Goal: Information Seeking & Learning: Learn about a topic

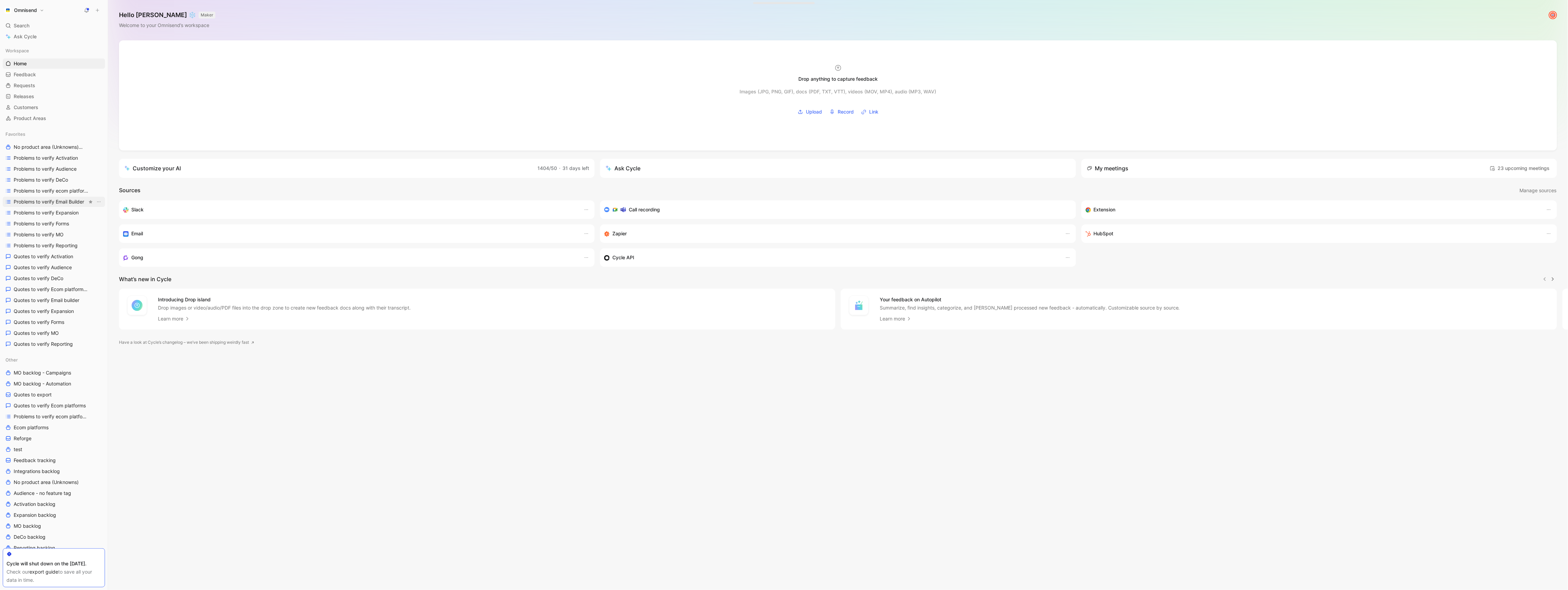
click at [62, 202] on span "Problems to verify Email Builder" at bounding box center [49, 202] width 71 height 7
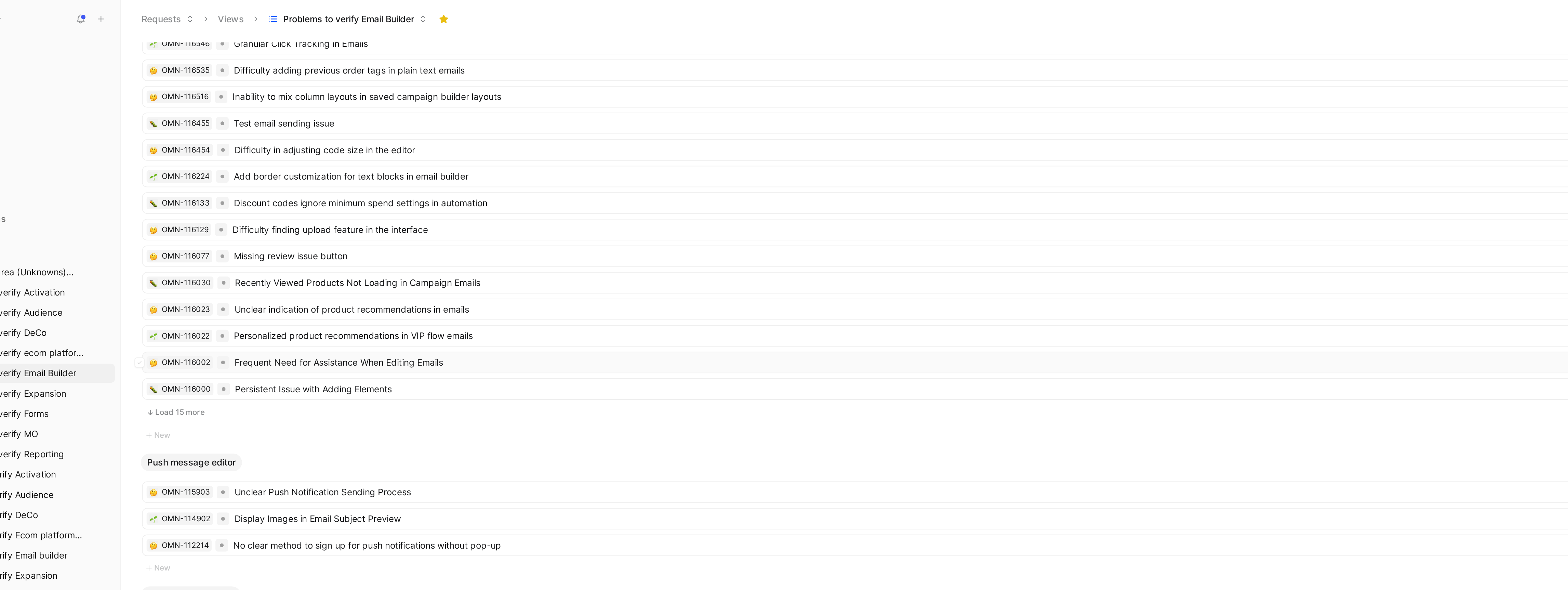
scroll to position [44, 0]
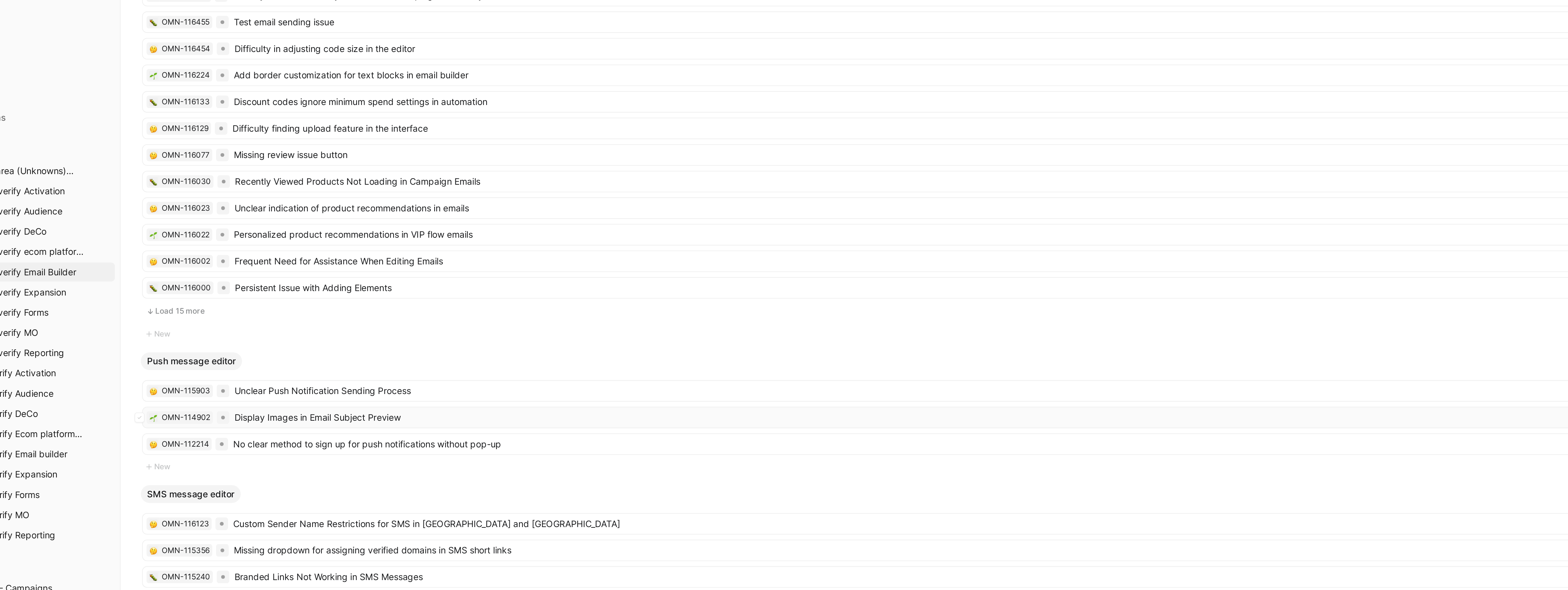
click at [265, 276] on span "Display Images in Email Subject Preview" at bounding box center [836, 280] width 1332 height 8
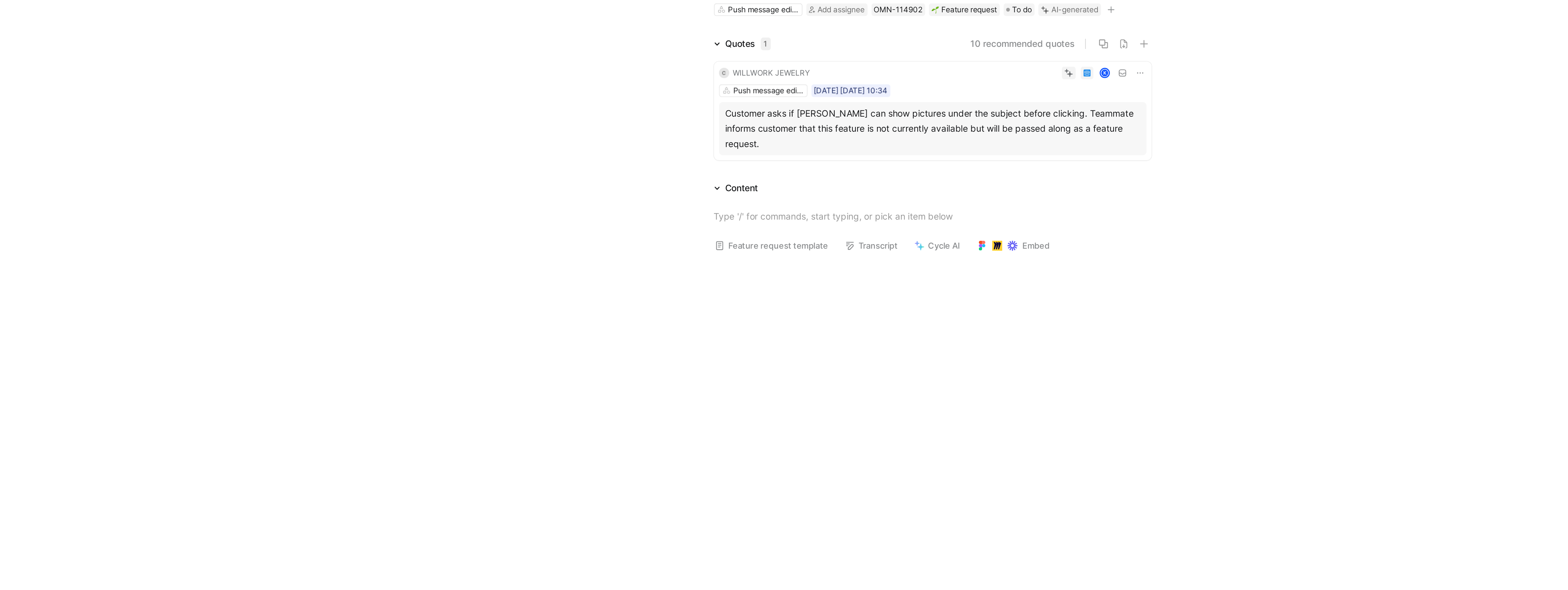
click at [864, 125] on div "Customer asks if Omnisend can show pictures under the subject before clicking. …" at bounding box center [838, 124] width 224 height 24
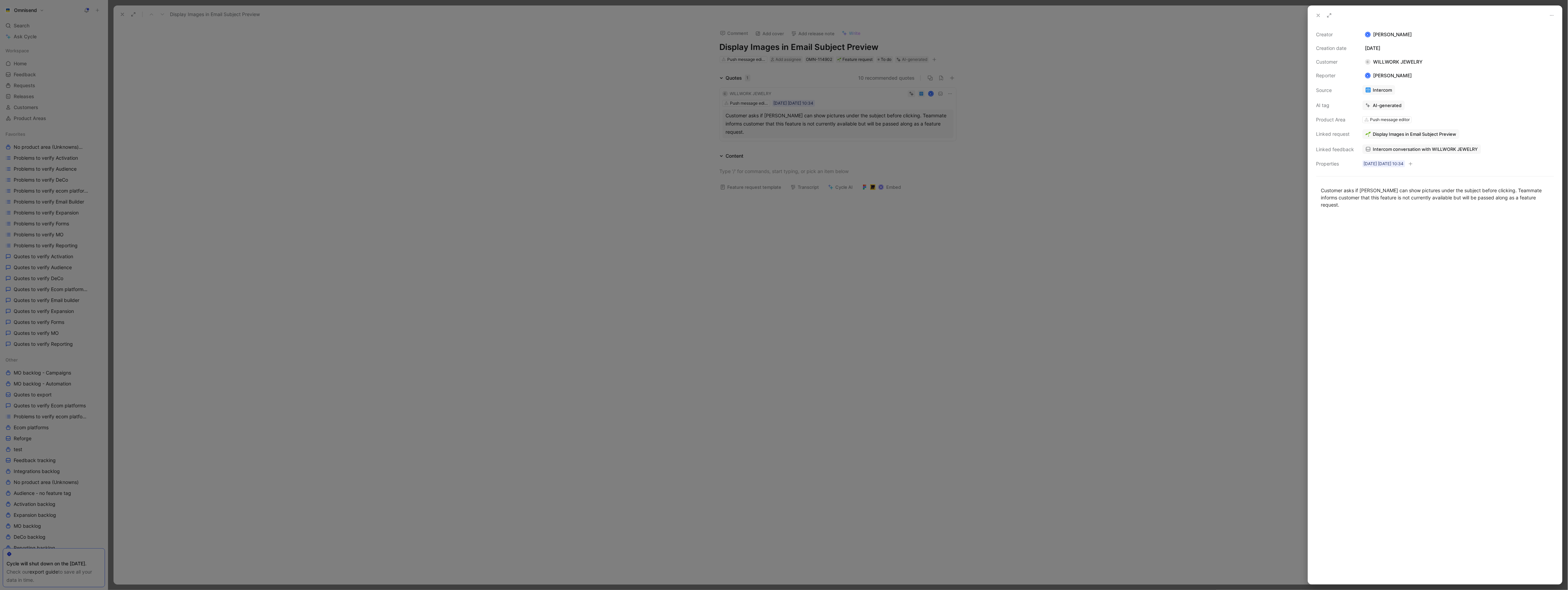
click at [1439, 147] on span "Intercom conversation with WILLWORK JEWELRY" at bounding box center [1426, 149] width 105 height 6
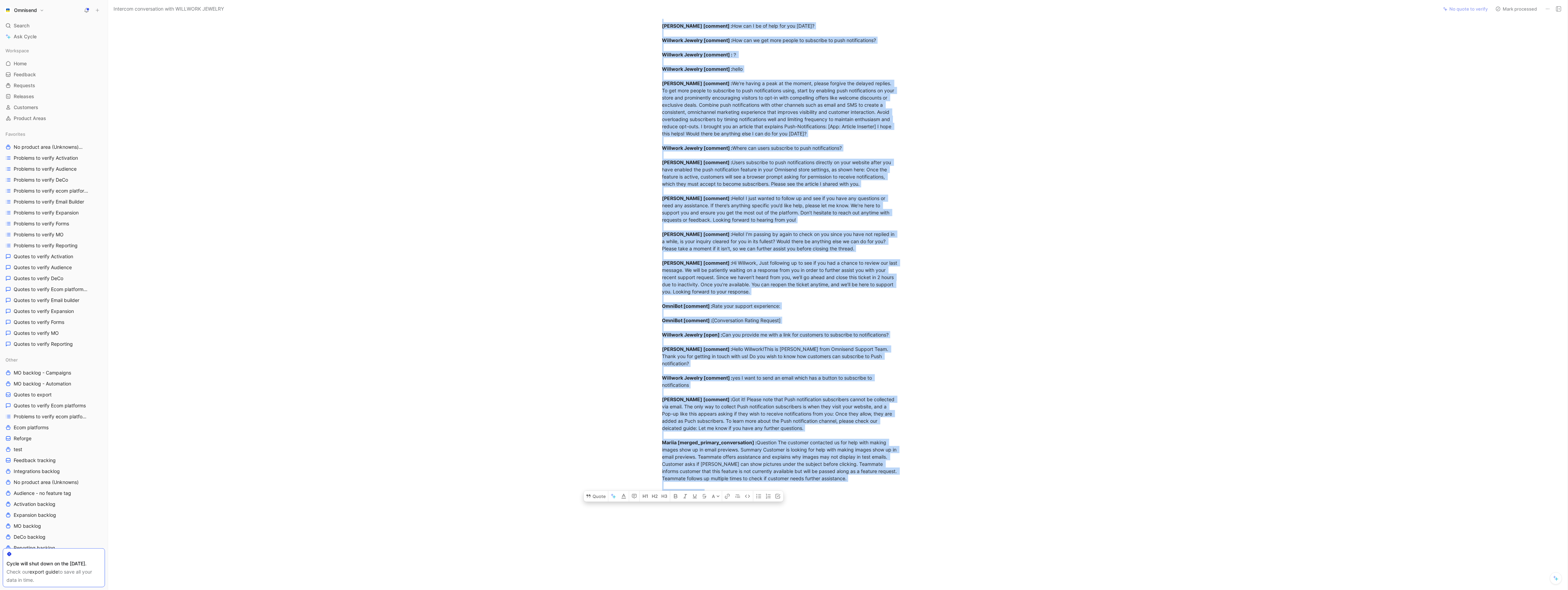
scroll to position [351, 0]
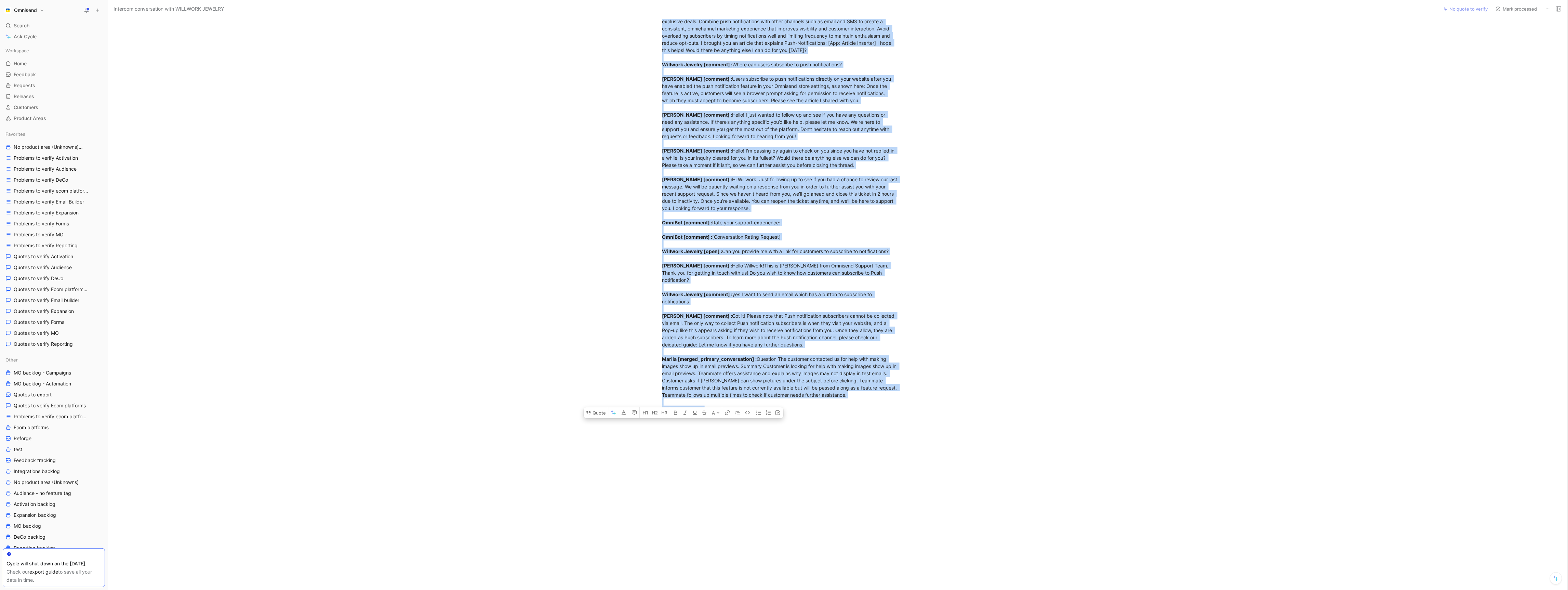
drag, startPoint x: 663, startPoint y: 68, endPoint x: 850, endPoint y: 401, distance: 381.9
click at [850, 401] on div "customer_initiated [ conversation] : team OmniBot [comment] : OmniBot [comment]…" at bounding box center [780, 63] width 237 height 698
copy div "customer_initiated [ conversation] : team OmniBot [comment] : You can easily cr…"
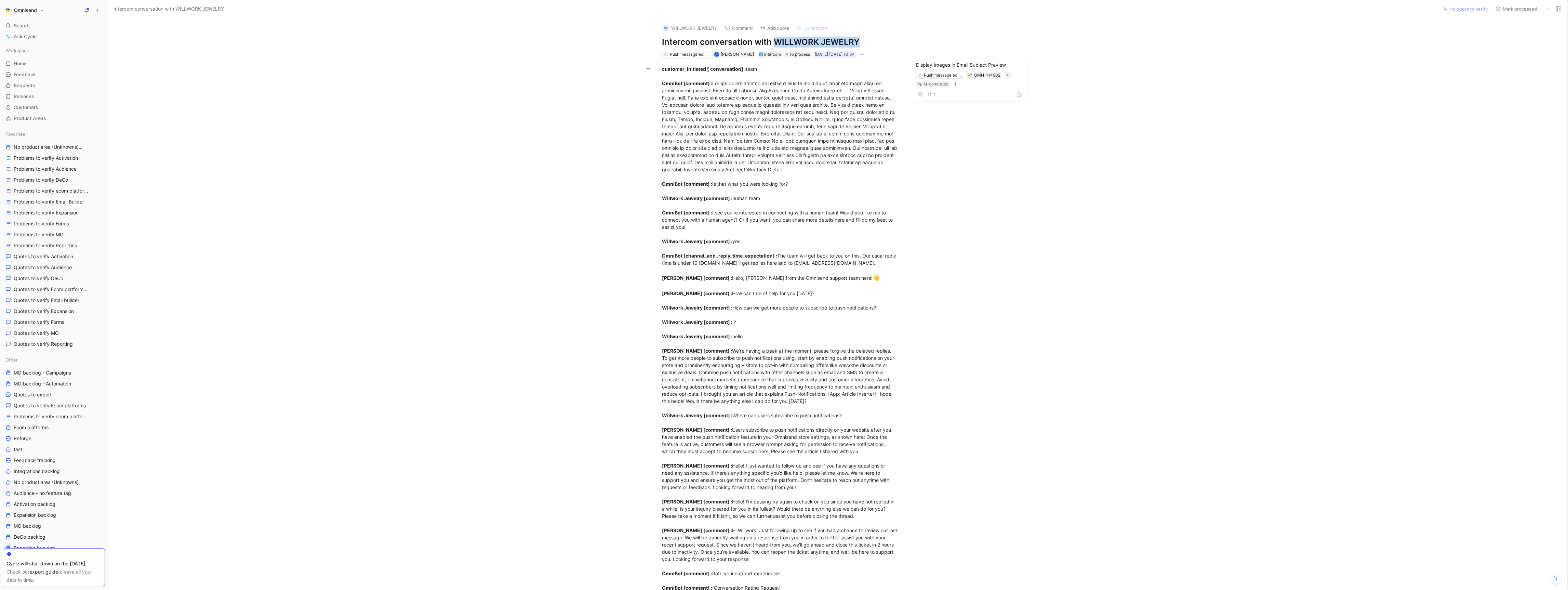
drag, startPoint x: 772, startPoint y: 43, endPoint x: 866, endPoint y: 45, distance: 94.0
click at [866, 45] on h1 "Intercom conversation with WILLWORK JEWELRY" at bounding box center [780, 42] width 237 height 11
copy h1 "WILLWORK JEWELRY"
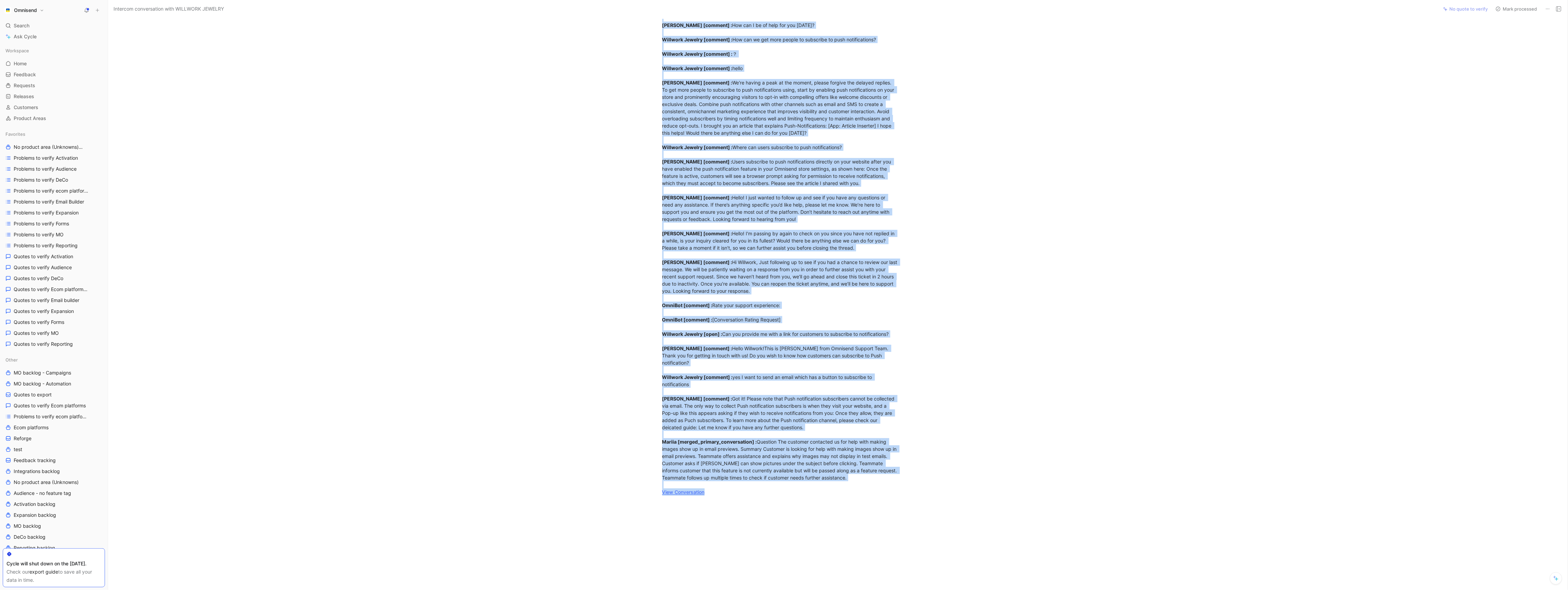
scroll to position [351, 0]
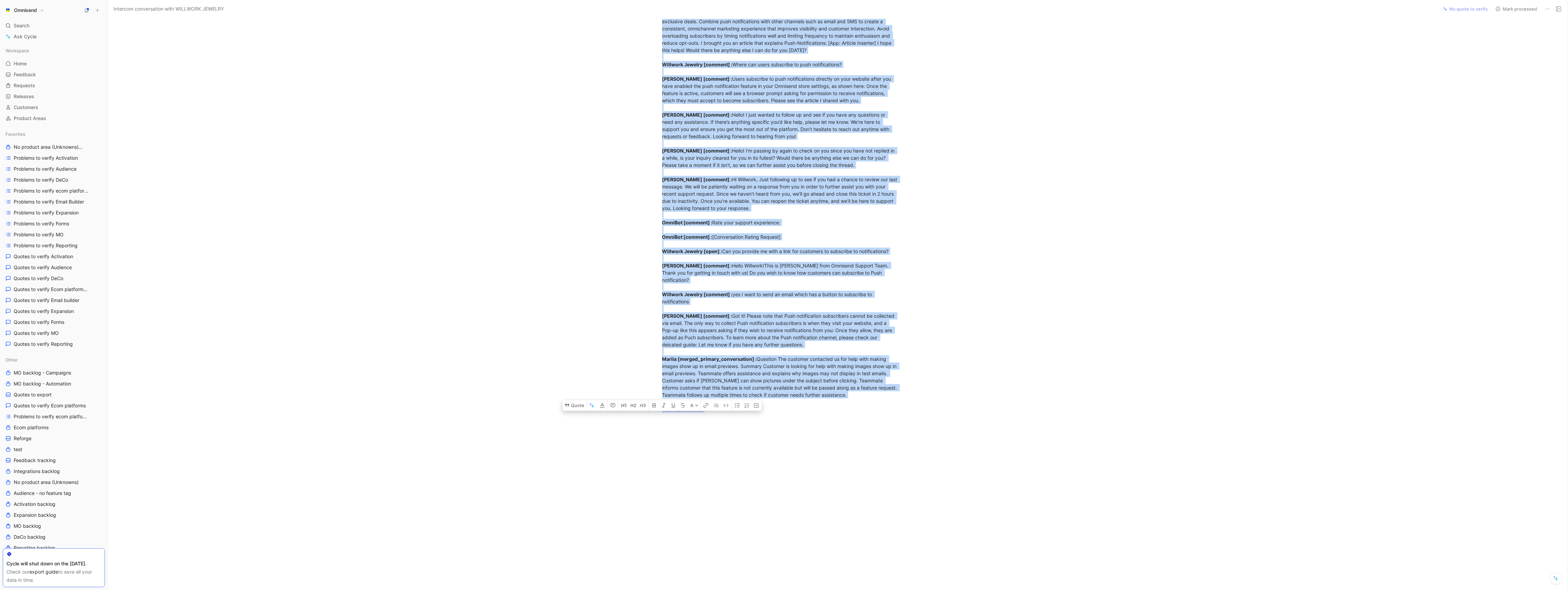
drag, startPoint x: 663, startPoint y: 66, endPoint x: 902, endPoint y: 395, distance: 406.6
click at [902, 395] on p "customer_initiated [ conversation] : team OmniBot [comment] : OmniBot [comment]…" at bounding box center [780, 64] width 262 height 703
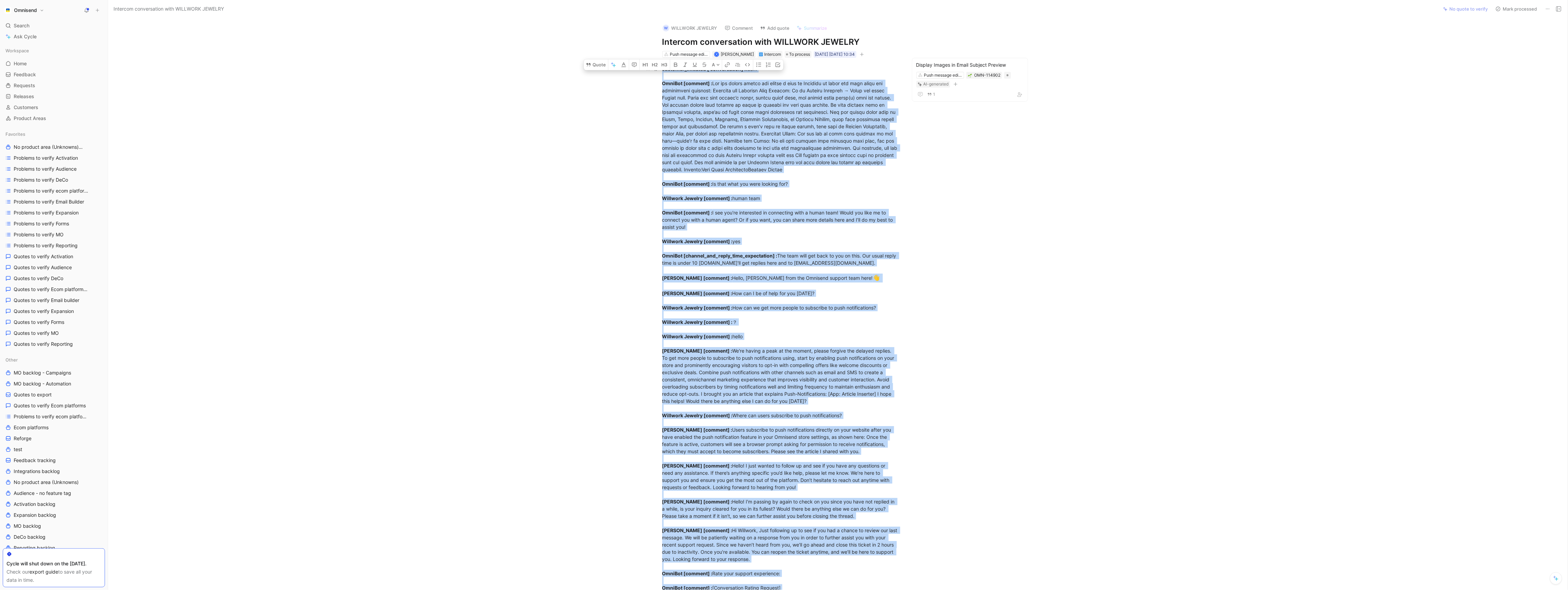
drag, startPoint x: 892, startPoint y: 405, endPoint x: 663, endPoint y: 72, distance: 404.1
click at [663, 72] on div "customer_initiated [ conversation] : team OmniBot [comment] : OmniBot [comment]…" at bounding box center [780, 414] width 237 height 698
copy div "customer_initiated [ conversation] : team OmniBot [comment] : You can easily cr…"
click at [968, 267] on div "customer_initiated [ conversation] : team OmniBot [comment] : OmniBot [comment]…" at bounding box center [780, 415] width 1316 height 714
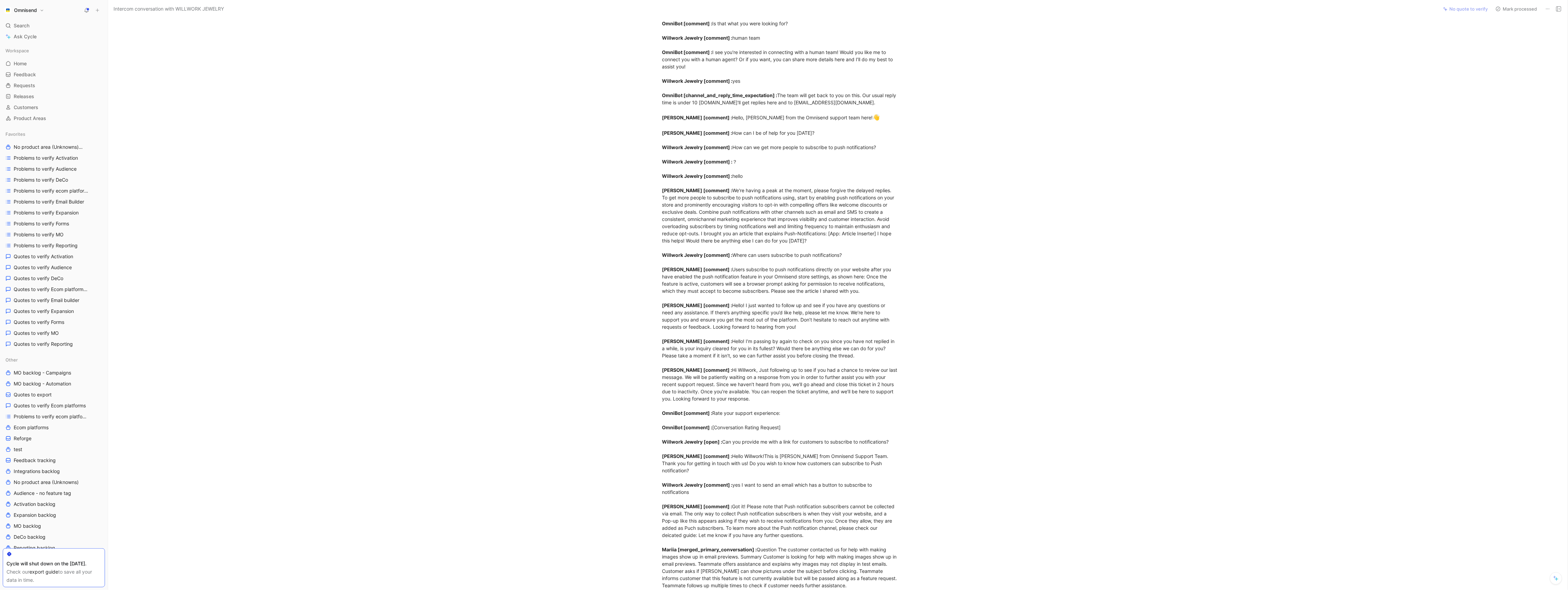
scroll to position [163, 0]
drag, startPoint x: 705, startPoint y: 186, endPoint x: 869, endPoint y: 241, distance: 173.0
click at [869, 241] on div "customer_initiated [ conversation] : team OmniBot [comment] : OmniBot [comment]…" at bounding box center [780, 251] width 237 height 698
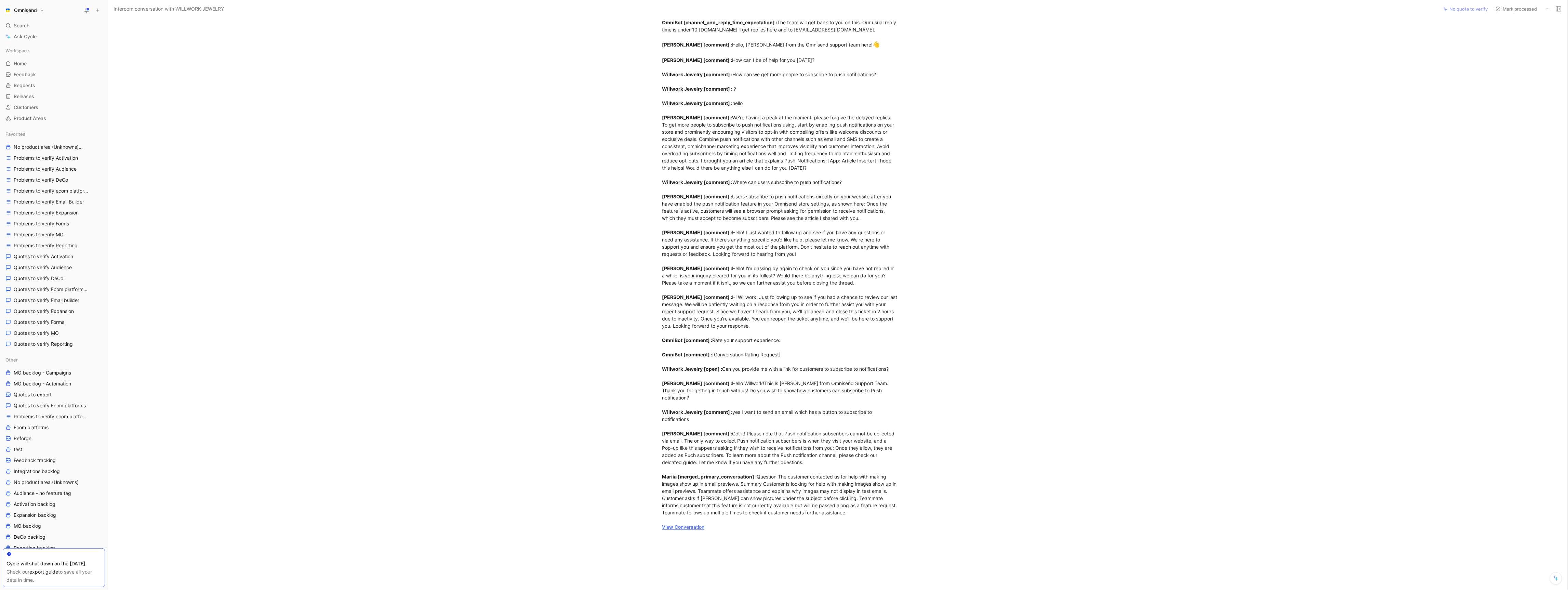
scroll to position [234, 0]
drag, startPoint x: 731, startPoint y: 177, endPoint x: 843, endPoint y: 184, distance: 112.2
click at [843, 183] on div "customer_initiated [ conversation] : team OmniBot [comment] : OmniBot [comment]…" at bounding box center [780, 180] width 237 height 698
click at [843, 184] on div "customer_initiated [ conversation] : team OmniBot [comment] : OmniBot [comment]…" at bounding box center [780, 180] width 237 height 698
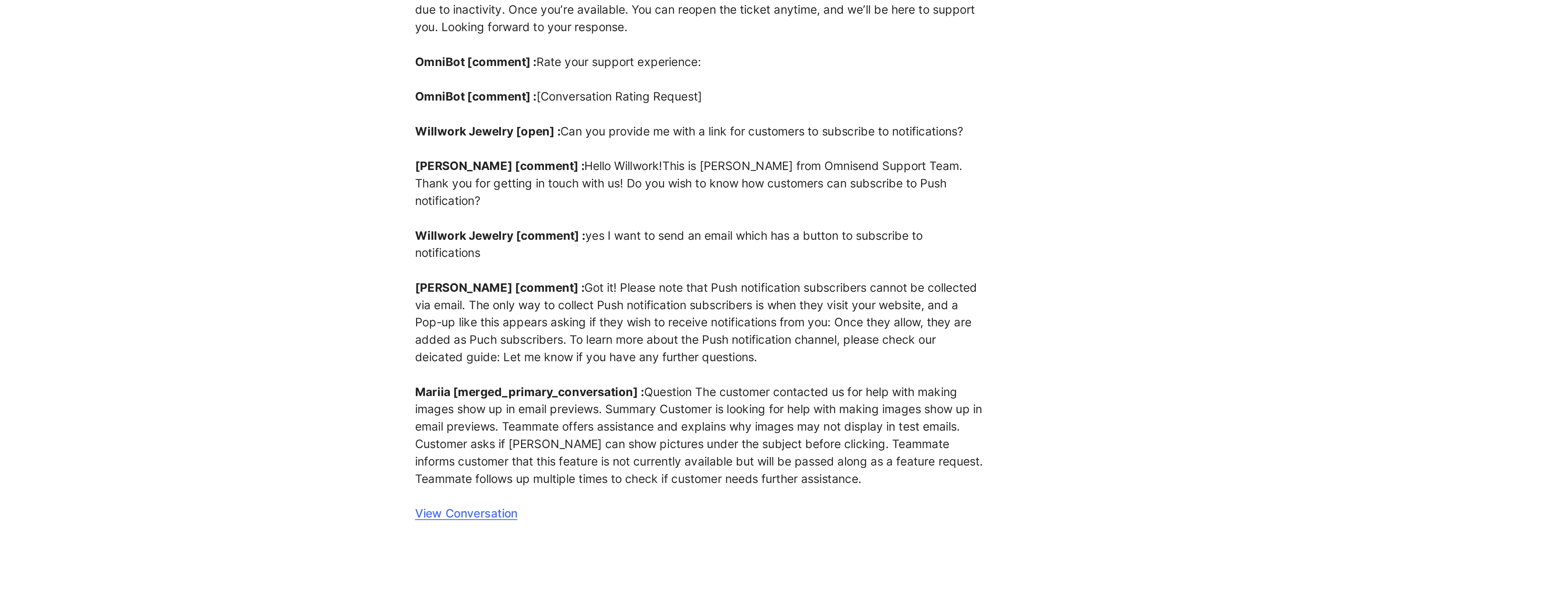
scroll to position [322, 0]
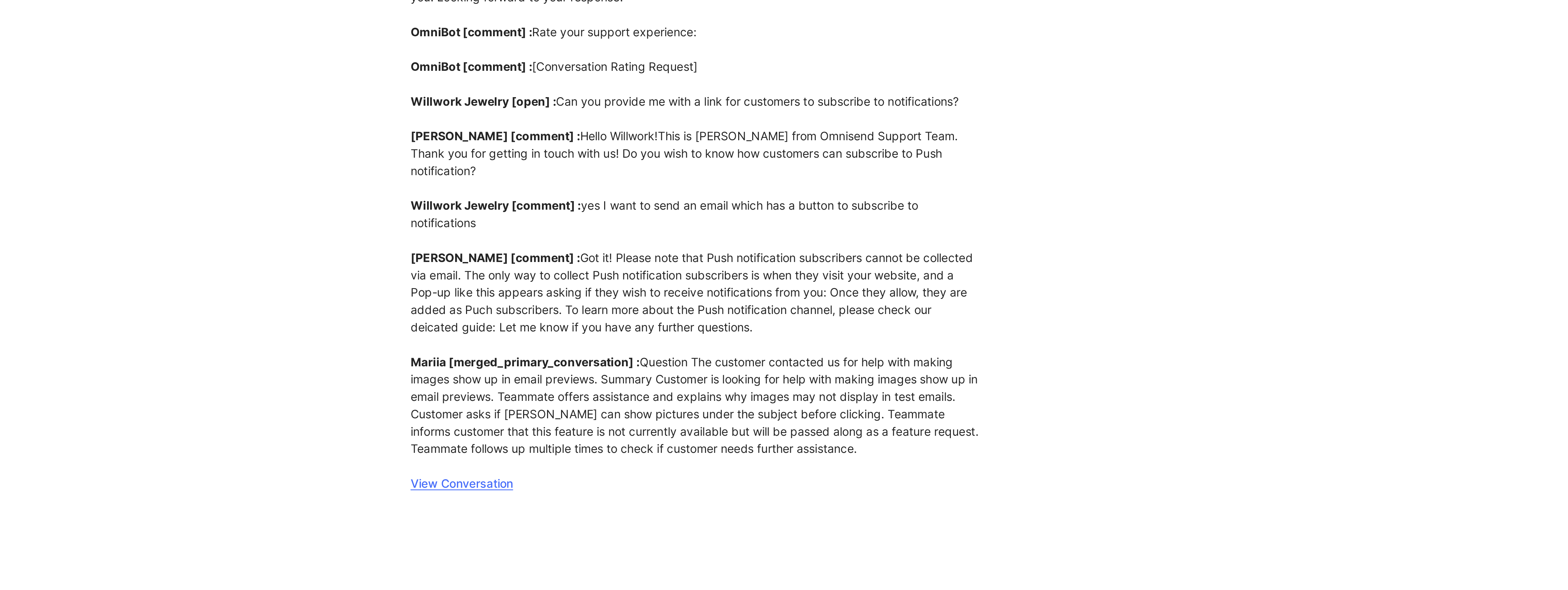
click at [682, 434] on div "customer_initiated [ conversation] : team OmniBot [comment] : OmniBot [comment]…" at bounding box center [780, 93] width 237 height 698
click at [683, 435] on link "View Conversation" at bounding box center [684, 438] width 43 height 6
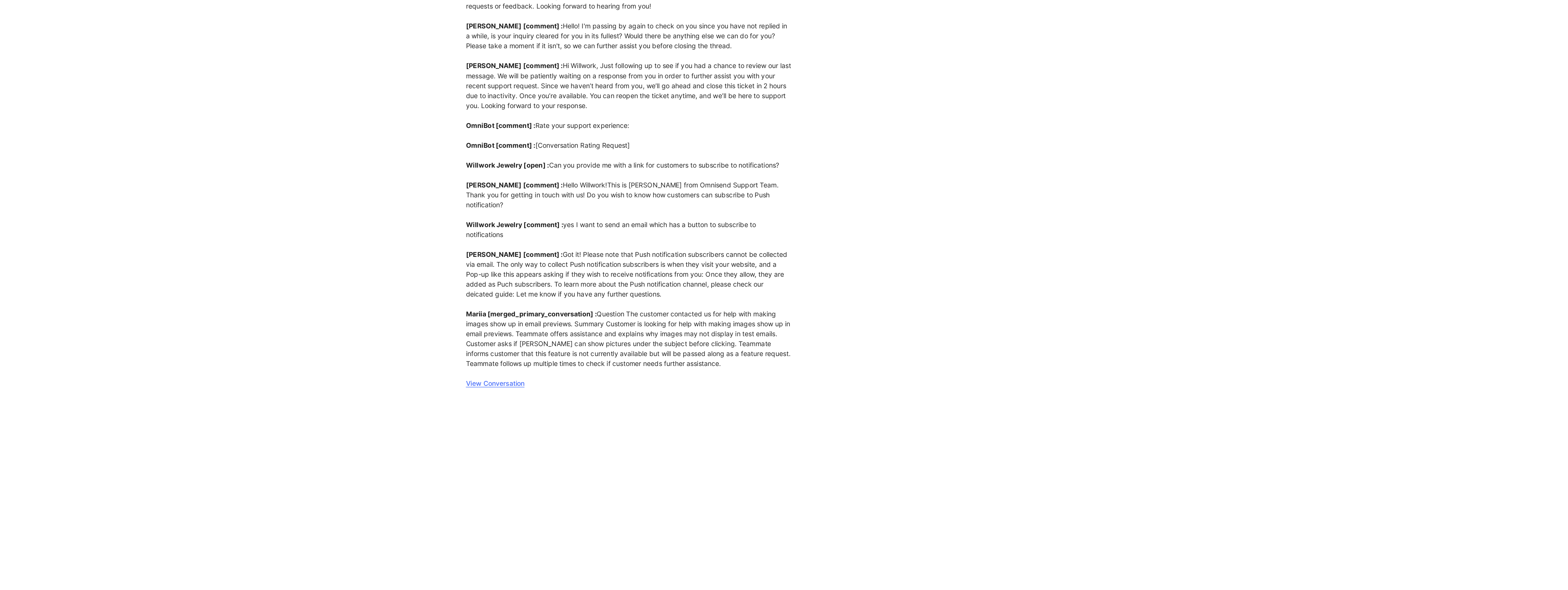
scroll to position [0, 0]
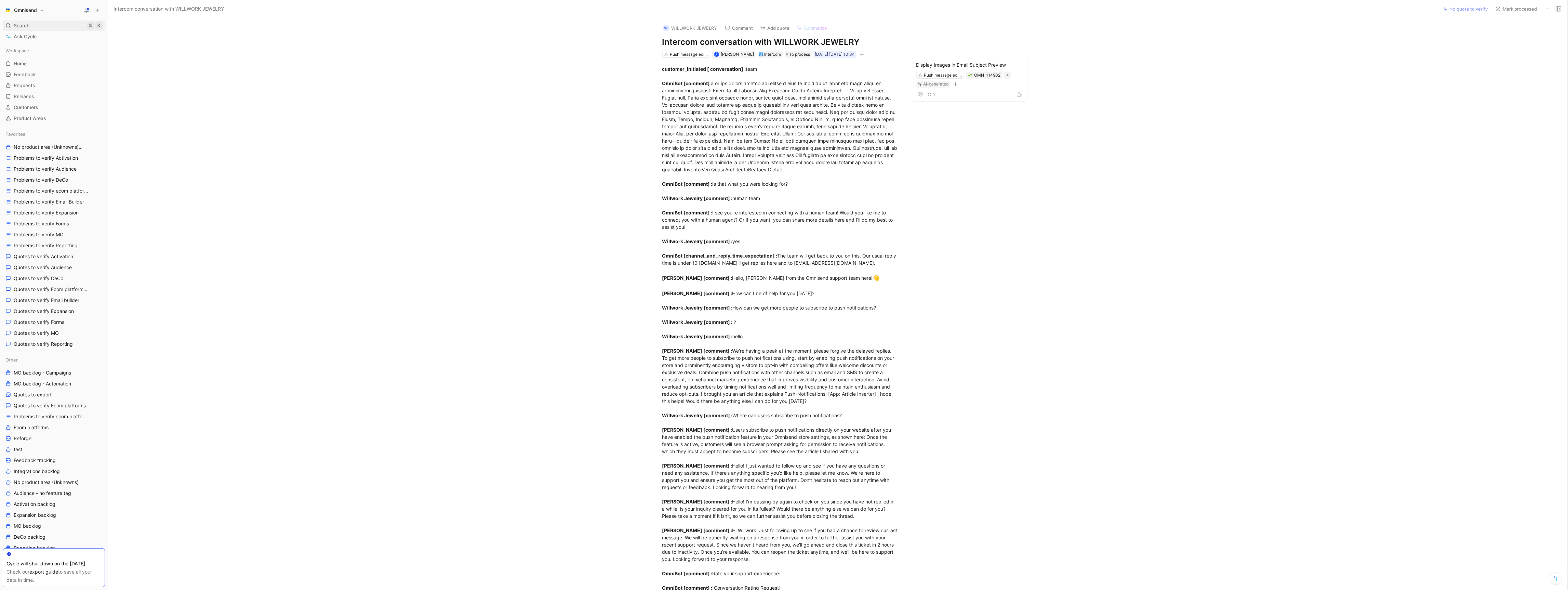
click at [18, 24] on span "Search" at bounding box center [21, 25] width 16 height 8
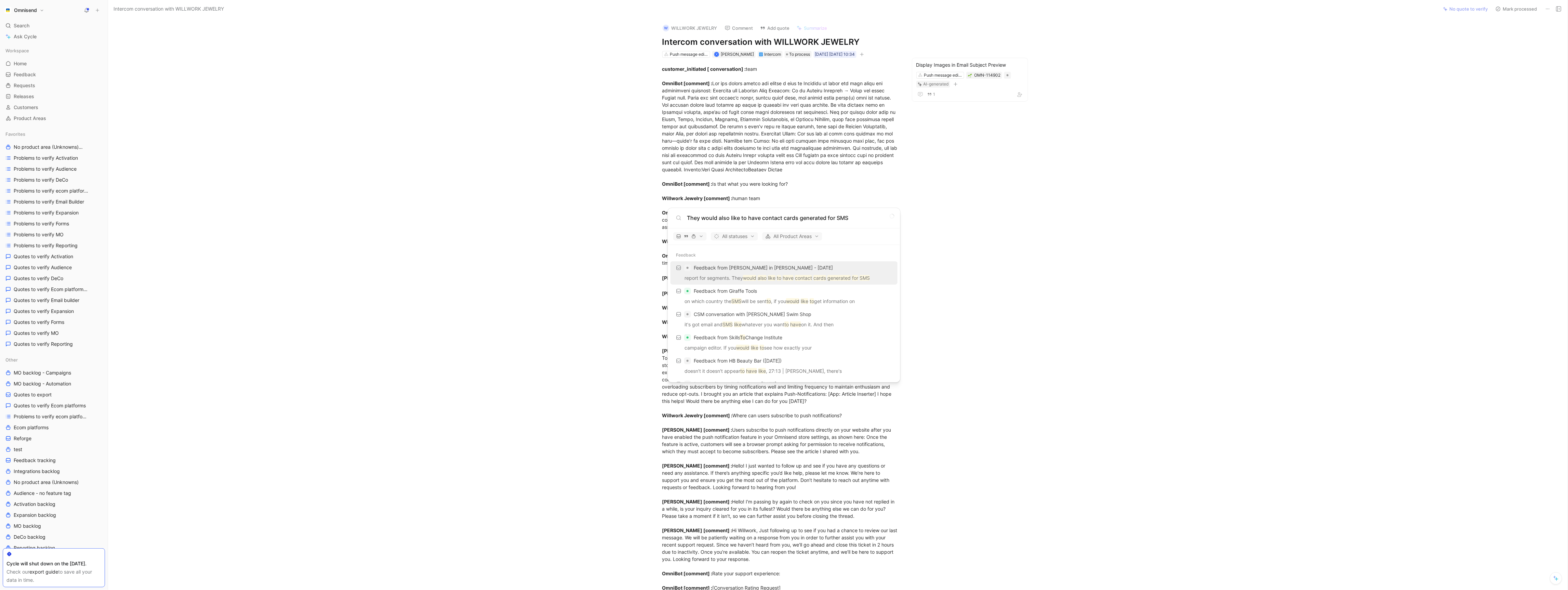
type input "They would also like to have contact cards generated for SMS"
click at [792, 269] on span "Feedback from Kristen Jordan in Slack - 10/13/2025" at bounding box center [763, 268] width 139 height 6
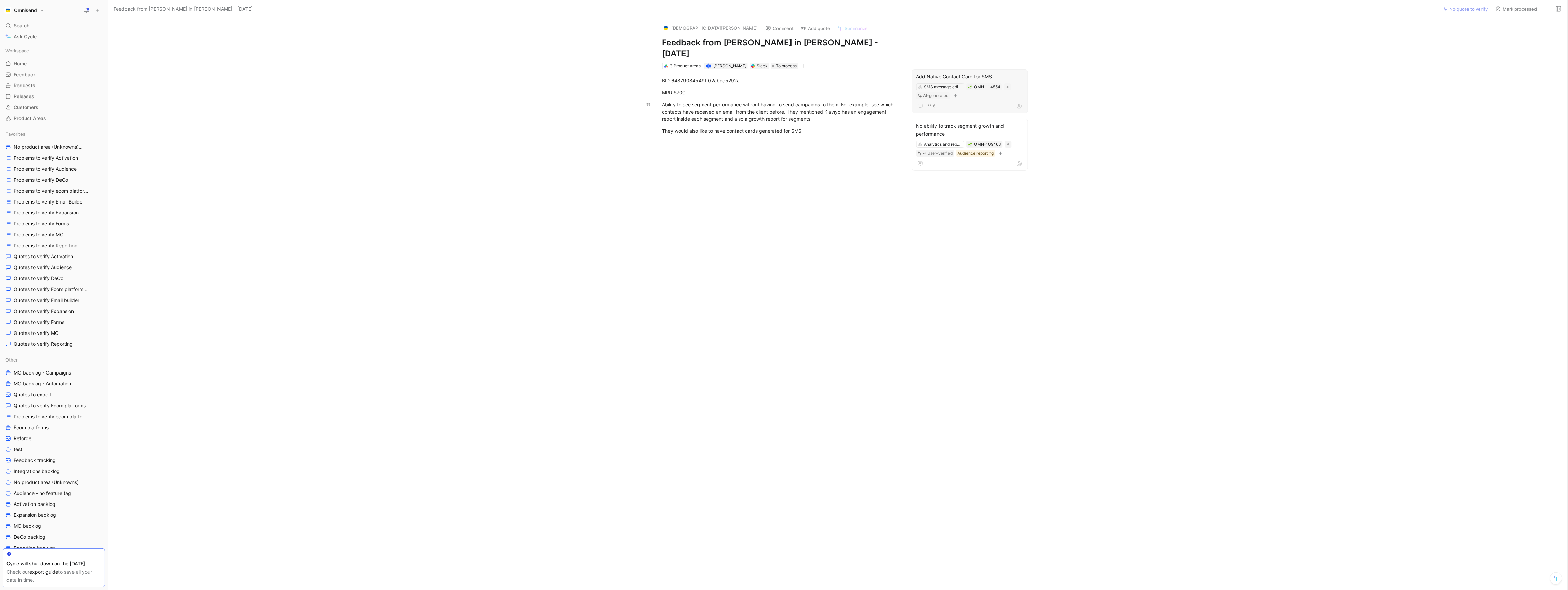
click at [1003, 72] on div "Add Native Contact Card for SMS" at bounding box center [970, 76] width 107 height 8
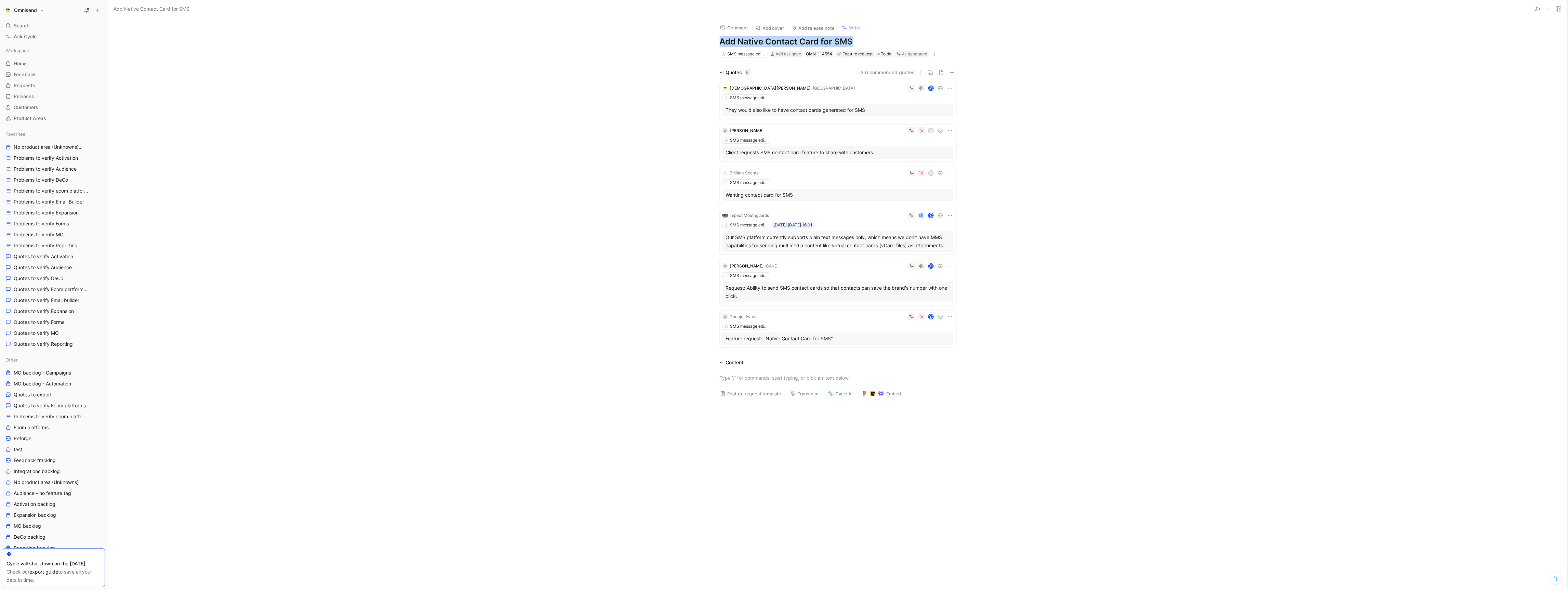
drag, startPoint x: 867, startPoint y: 39, endPoint x: 715, endPoint y: 39, distance: 152.0
click at [715, 39] on div "Comment Add cover Add release note Write Add Native Contact Card for SMS SMS me…" at bounding box center [838, 38] width 262 height 40
click at [853, 239] on div "Our SMS platform currently supports plain text messages only, which means we do…" at bounding box center [838, 241] width 224 height 16
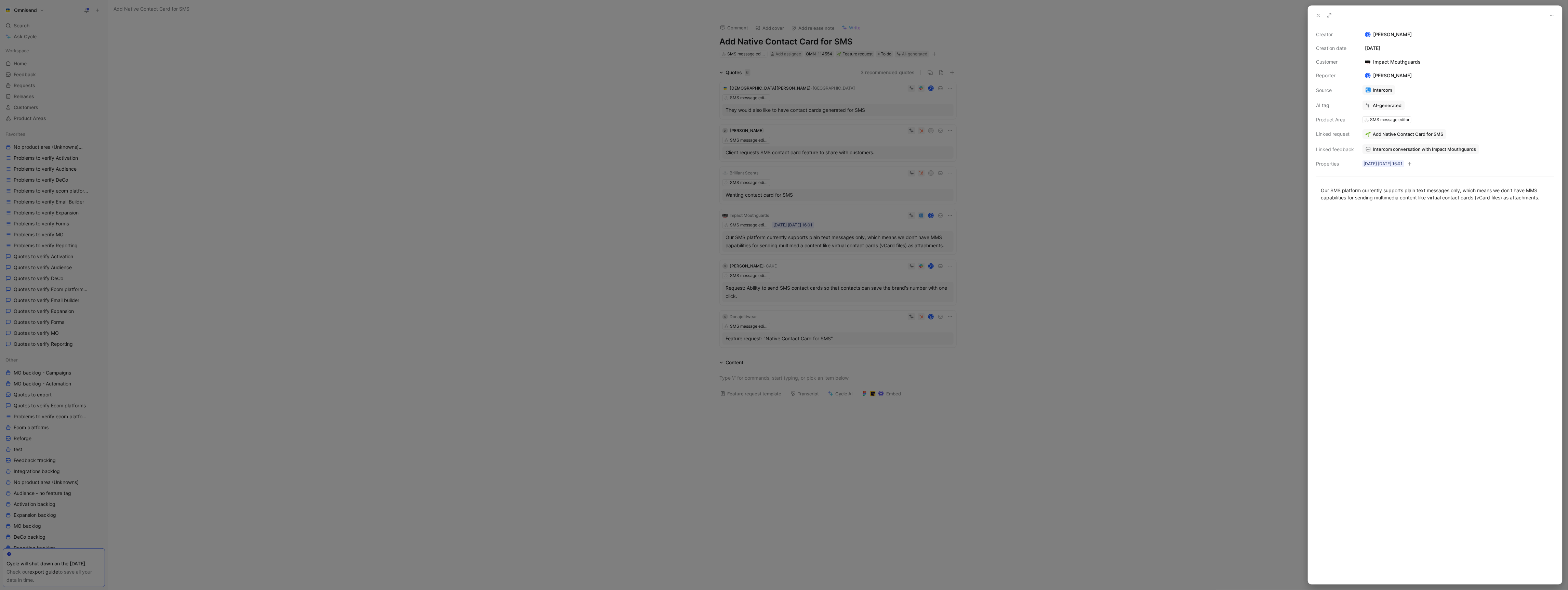
click at [1040, 258] on div at bounding box center [784, 295] width 1568 height 590
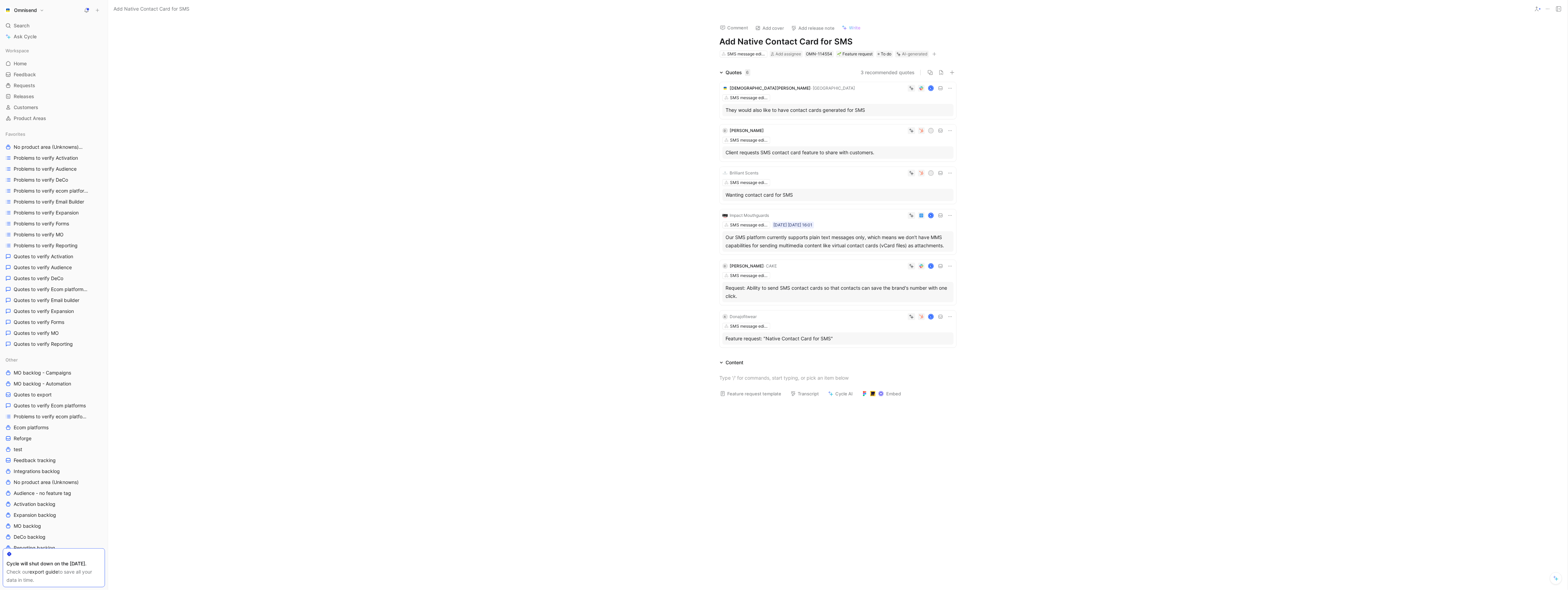
click at [780, 43] on h1 "Add Native Contact Card for SMS" at bounding box center [838, 42] width 237 height 11
copy h1 "Add Native Contact Card for SMS"
click at [814, 295] on div "Request: Ability to send SMS contact cards so that contacts can save the brand'…" at bounding box center [838, 292] width 224 height 16
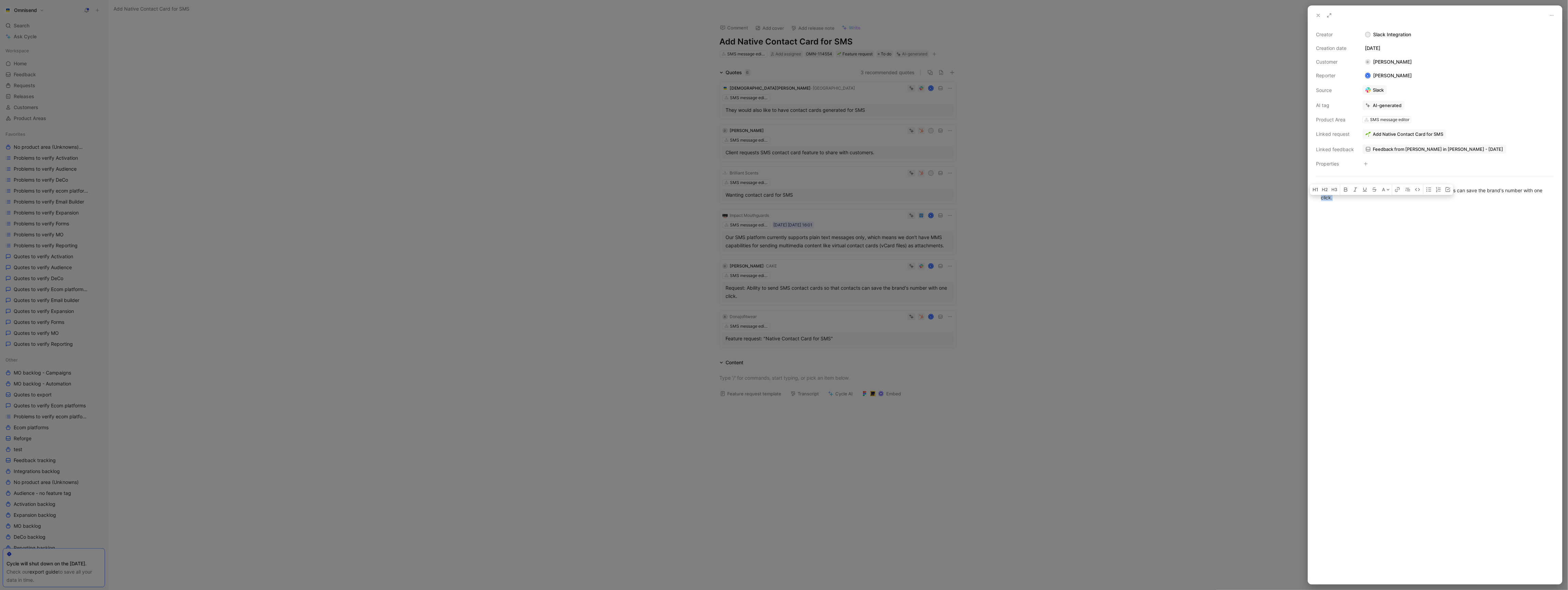
drag, startPoint x: 1443, startPoint y: 212, endPoint x: 1315, endPoint y: 198, distance: 128.8
click at [1315, 198] on div "Request: Ability to send SMS contact cards so that contacts can save the brand'…" at bounding box center [1435, 381] width 254 height 405
click at [1376, 201] on div "Request: Ability to send SMS contact cards so that contacts can save the brand'…" at bounding box center [1435, 194] width 228 height 15
click at [806, 314] on div at bounding box center [784, 295] width 1568 height 590
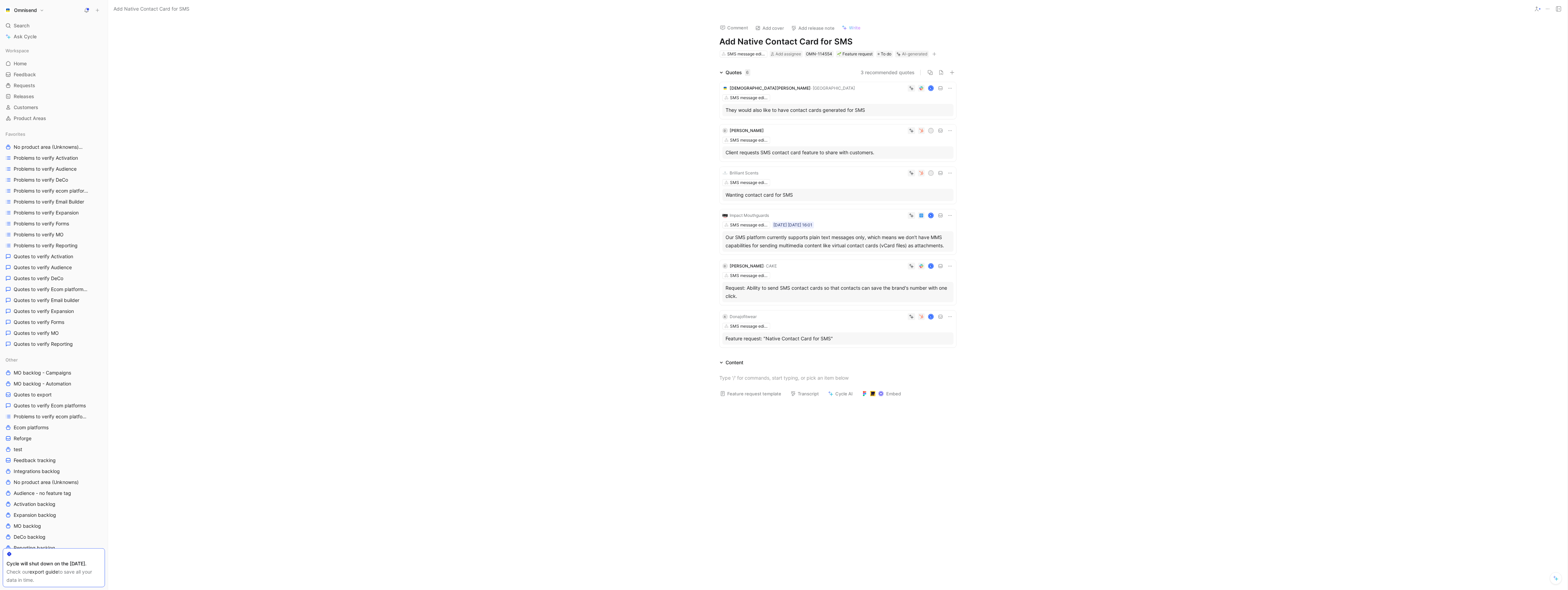
click at [829, 324] on div "SMS message editor" at bounding box center [838, 326] width 231 height 7
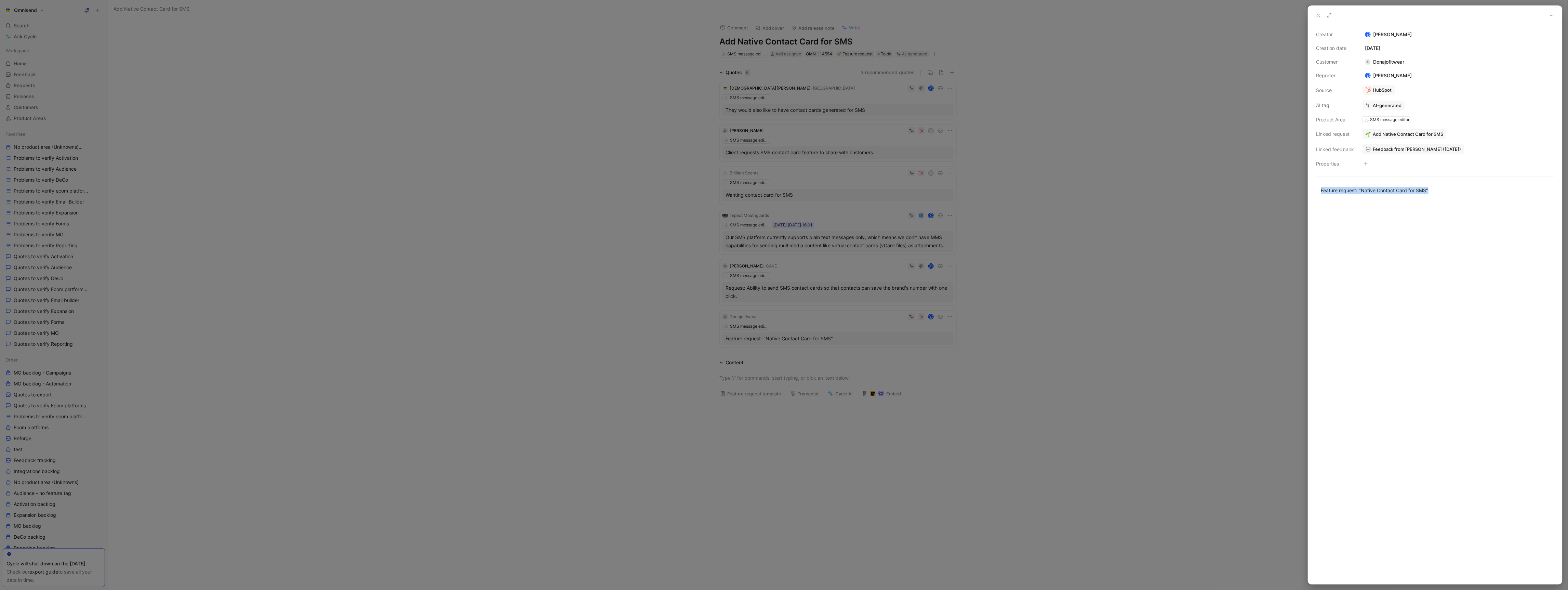
drag, startPoint x: 1444, startPoint y: 191, endPoint x: 1260, endPoint y: 191, distance: 184.0
click at [1260, 191] on div "Creator S Sydney McCarthy Creation date September 5, 2025 Customer A Donajofitw…" at bounding box center [784, 295] width 1568 height 590
copy div "Feature request: "Native Contact Card for SMS""
click at [1420, 250] on div at bounding box center [1435, 393] width 254 height 383
click at [1372, 189] on div "Feature request: "Native Contact Card for SMS"" at bounding box center [1435, 191] width 228 height 7
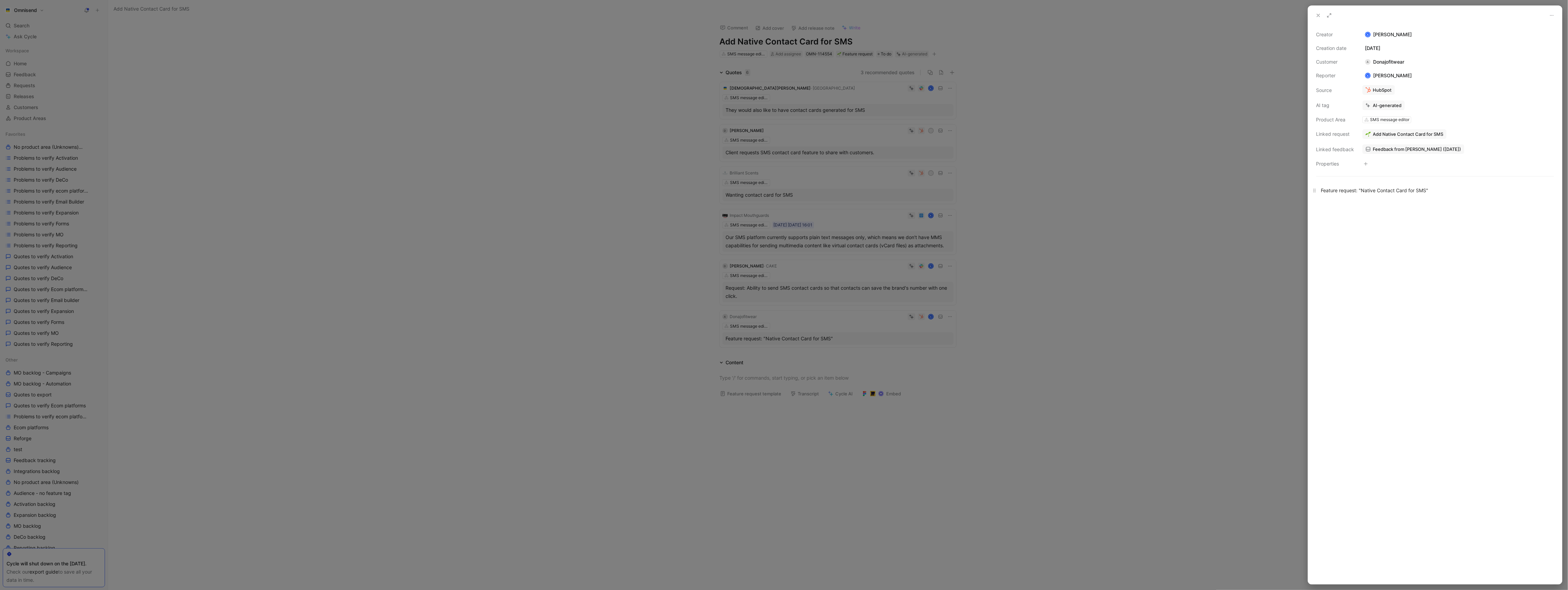
click at [1372, 189] on div "Feature request: "Native Contact Card for SMS"" at bounding box center [1435, 191] width 228 height 7
copy div "Feature request: "Native Contact Card for SMS""
click at [548, 253] on div at bounding box center [784, 295] width 1568 height 590
